Goal: Task Accomplishment & Management: Manage account settings

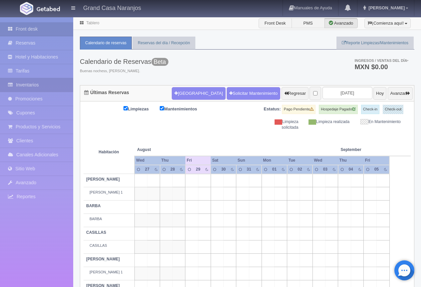
click at [32, 85] on link "Inventarios" at bounding box center [36, 85] width 73 height 14
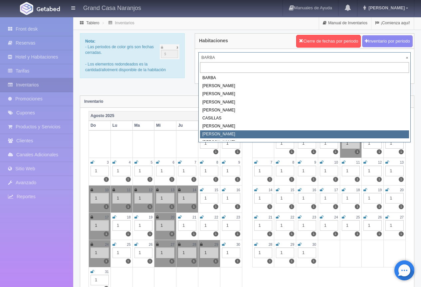
scroll to position [3, 0]
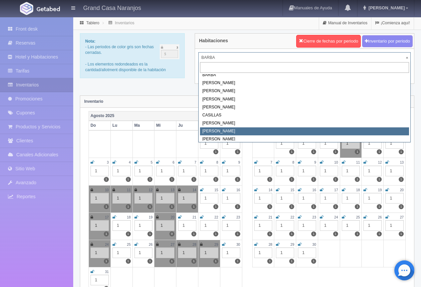
select select "2067"
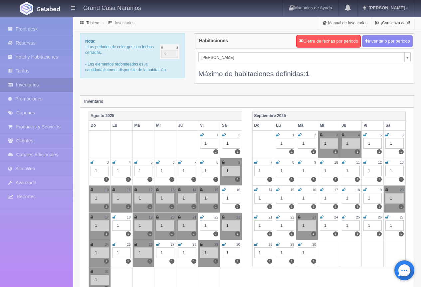
scroll to position [33, 0]
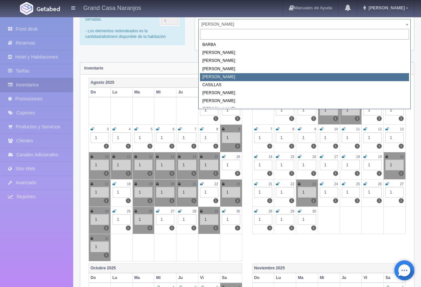
select select "2064"
